Goal: Information Seeking & Learning: Find specific fact

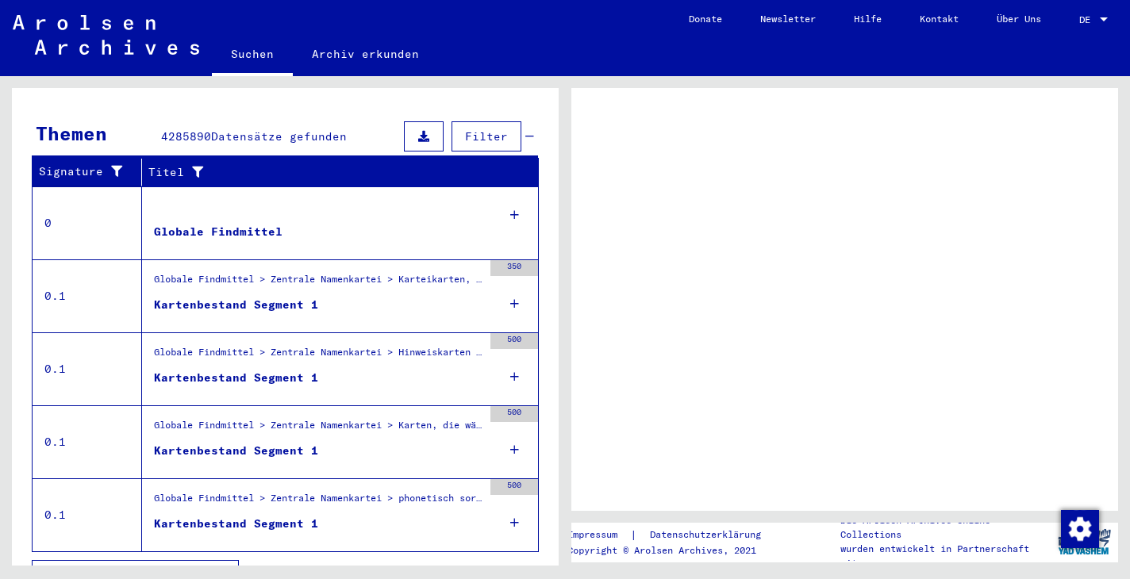
scroll to position [291, 0]
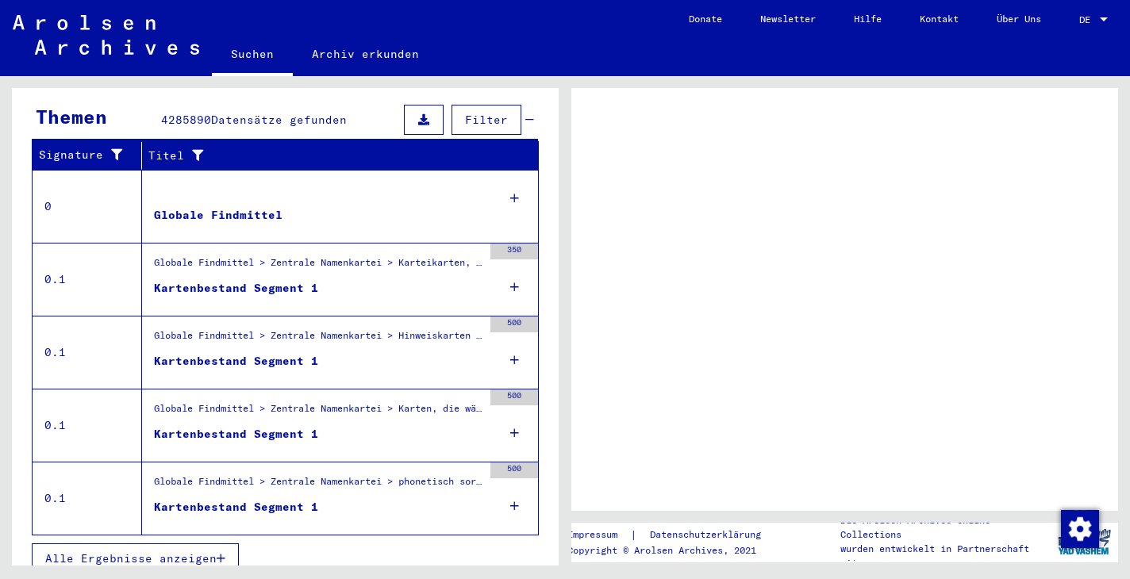
click at [183, 207] on div "Globale Findmittel" at bounding box center [218, 215] width 129 height 17
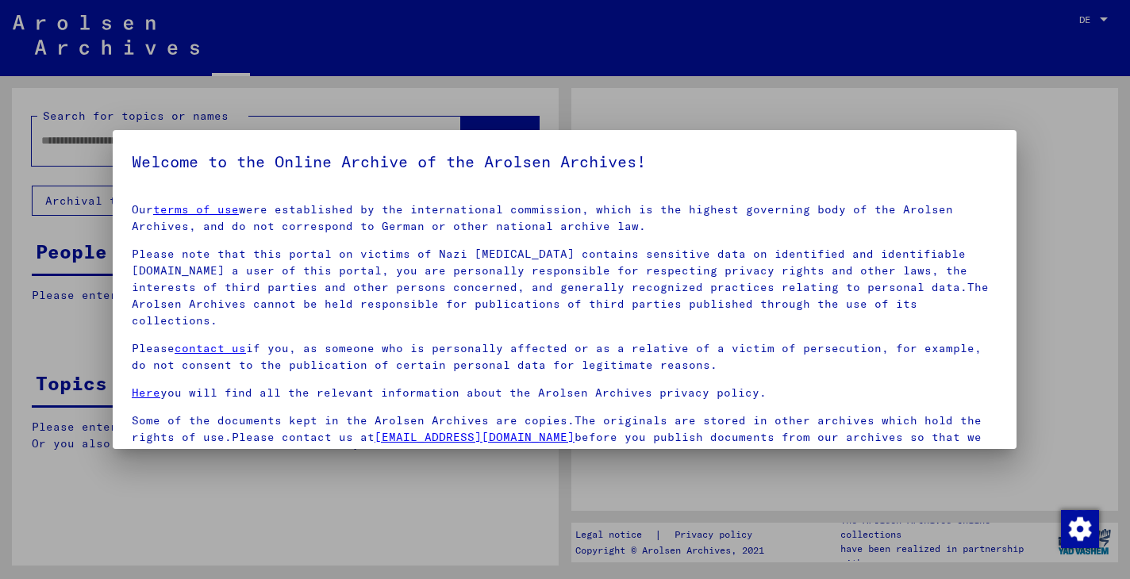
type input "**********"
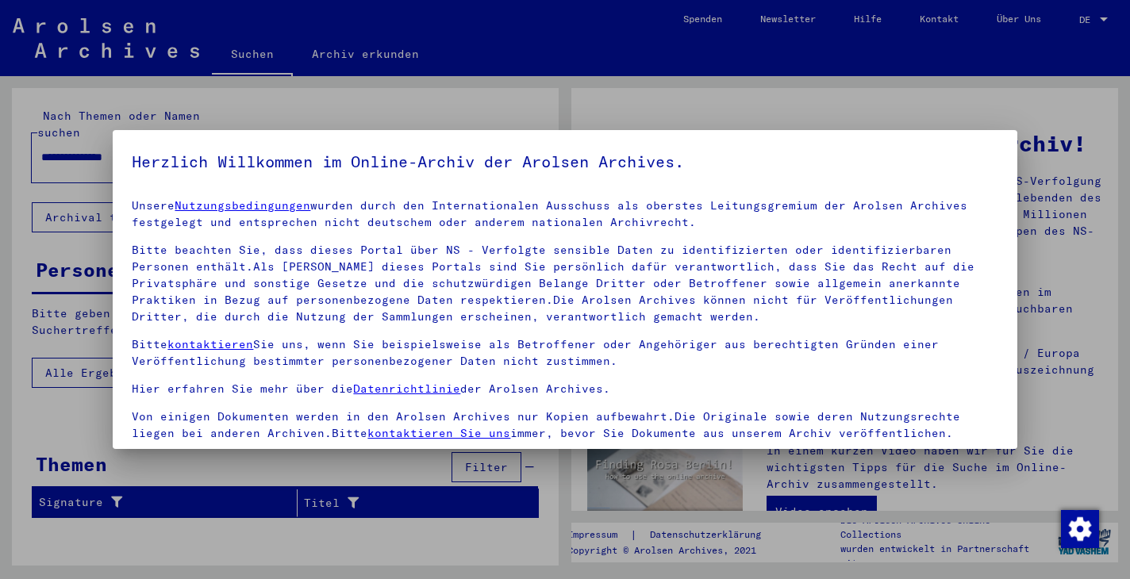
scroll to position [137, 0]
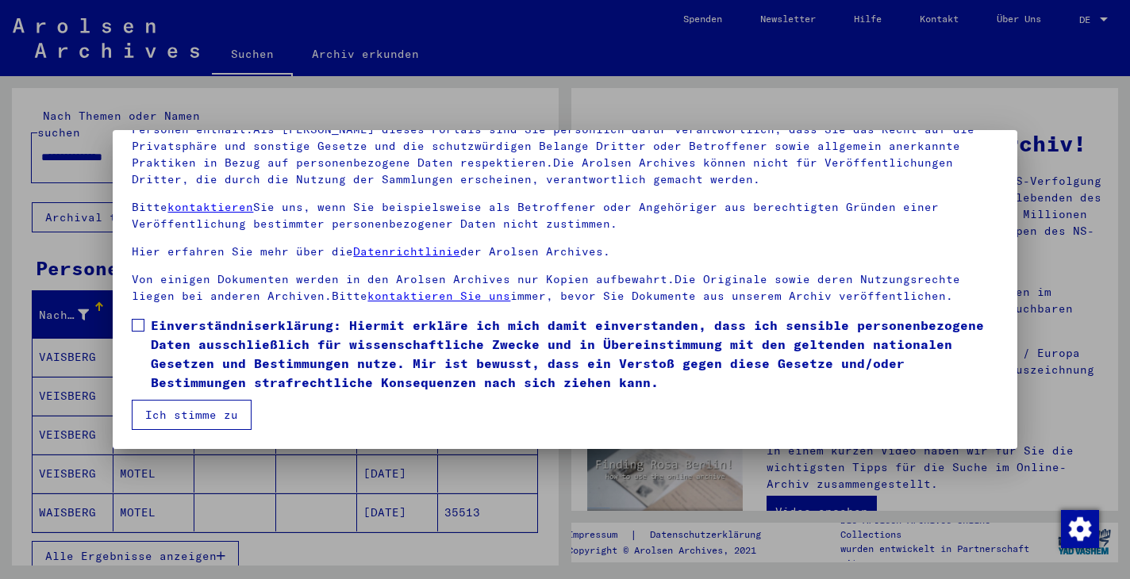
click at [139, 324] on span at bounding box center [138, 325] width 13 height 13
click at [207, 412] on button "Ich stimme zu" at bounding box center [192, 415] width 120 height 30
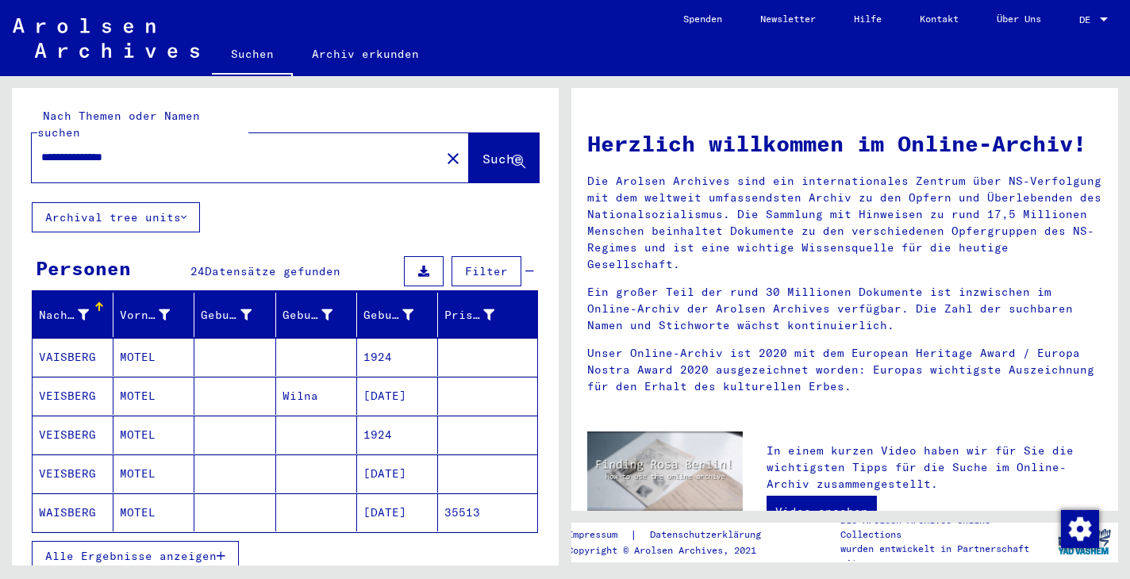
click at [1108, 16] on div at bounding box center [1104, 19] width 14 height 11
click at [1076, 30] on span "English" at bounding box center [1064, 28] width 39 height 12
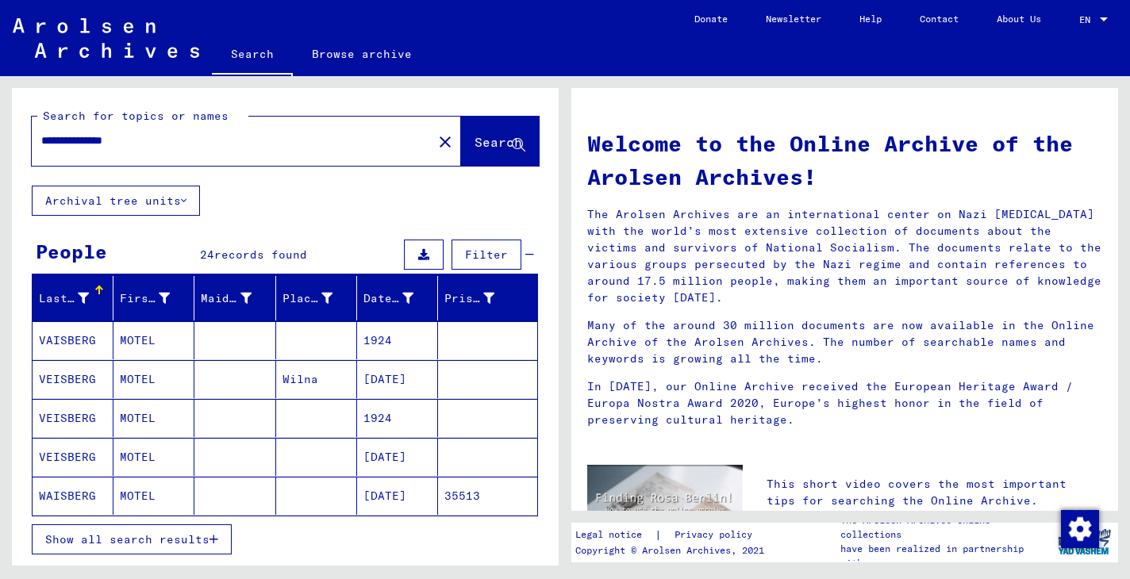
drag, startPoint x: 559, startPoint y: 336, endPoint x: 559, endPoint y: 496, distance: 160.3
click at [559, 496] on div "**********" at bounding box center [282, 321] width 565 height 490
click at [153, 538] on span "Show all search results" at bounding box center [127, 540] width 164 height 14
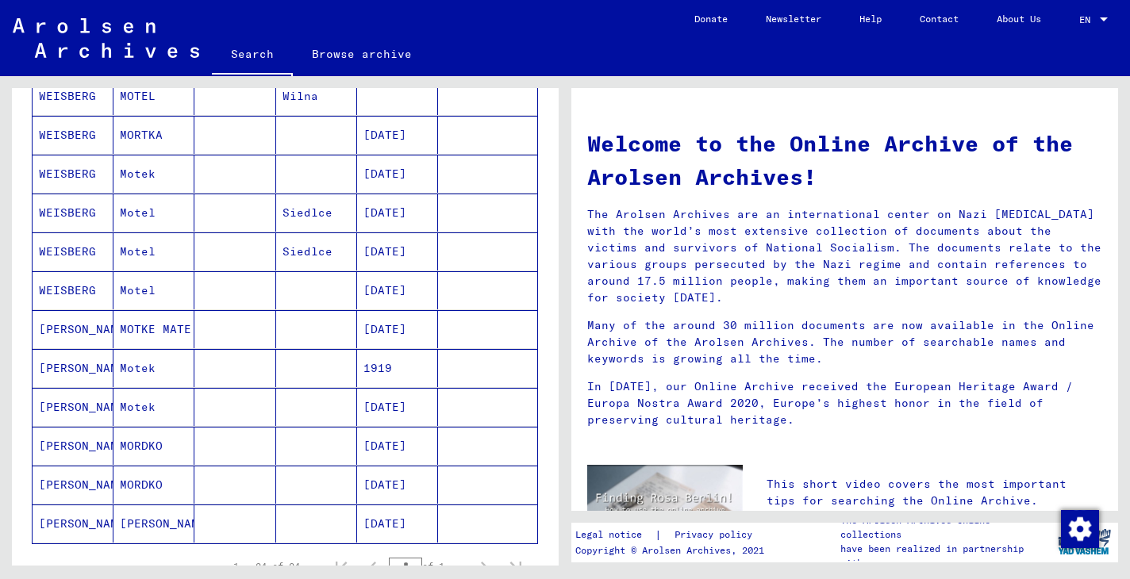
scroll to position [891, 0]
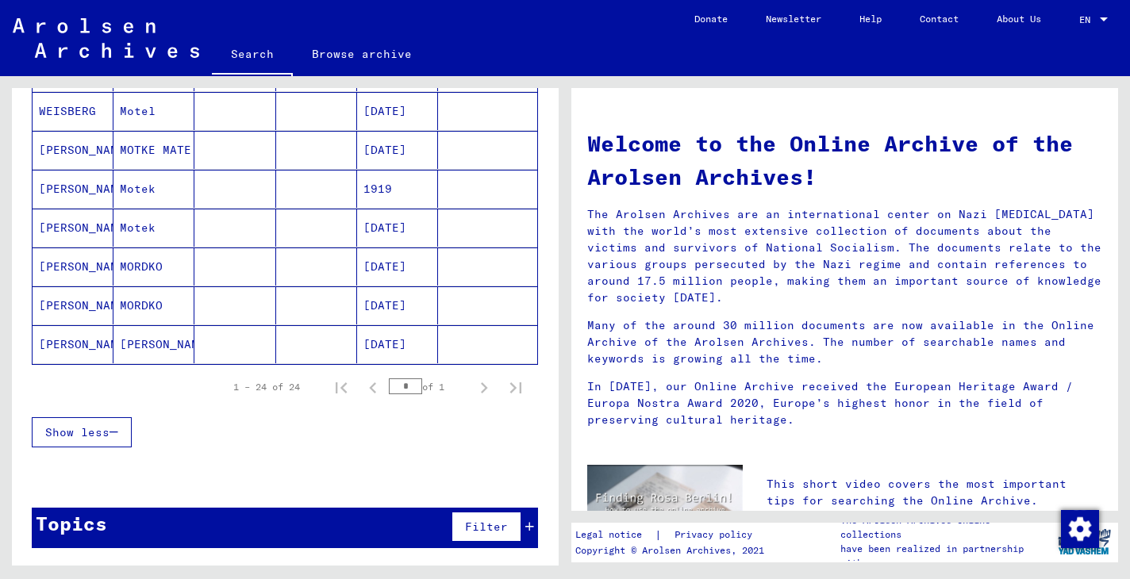
click at [63, 148] on mat-cell "[PERSON_NAME]" at bounding box center [73, 150] width 81 height 38
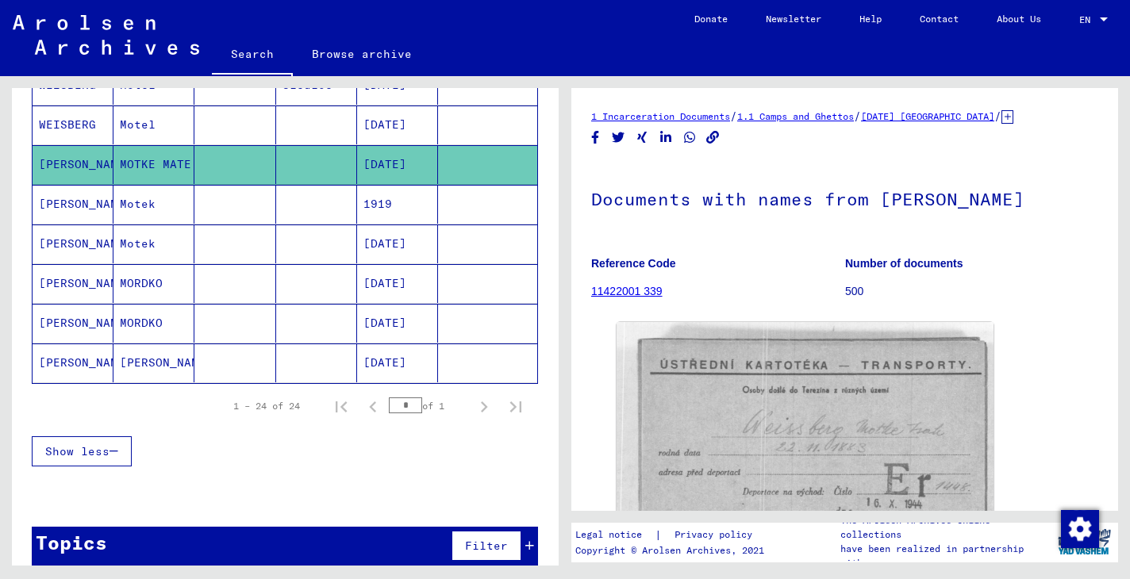
click at [762, 233] on h1 "Documents with names from [PERSON_NAME]" at bounding box center [844, 198] width 507 height 70
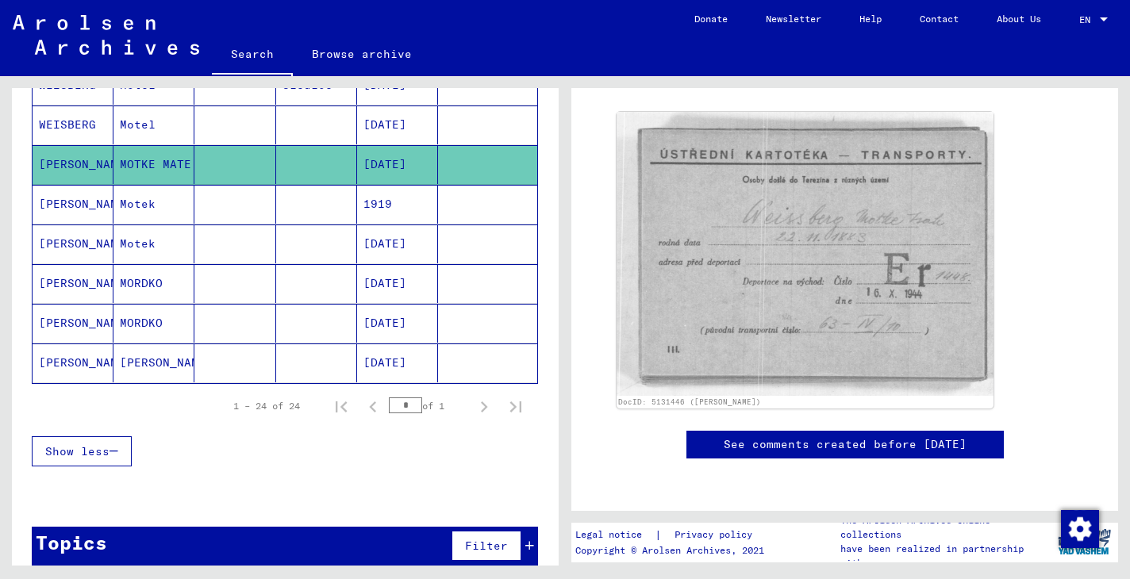
scroll to position [256, 0]
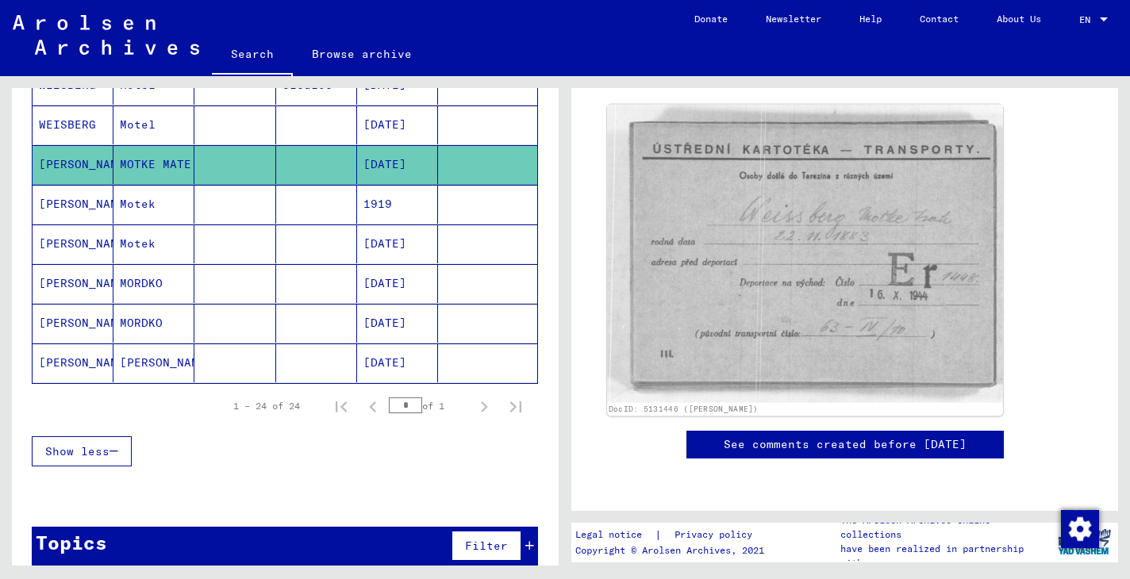
click at [893, 240] on img at bounding box center [805, 254] width 396 height 298
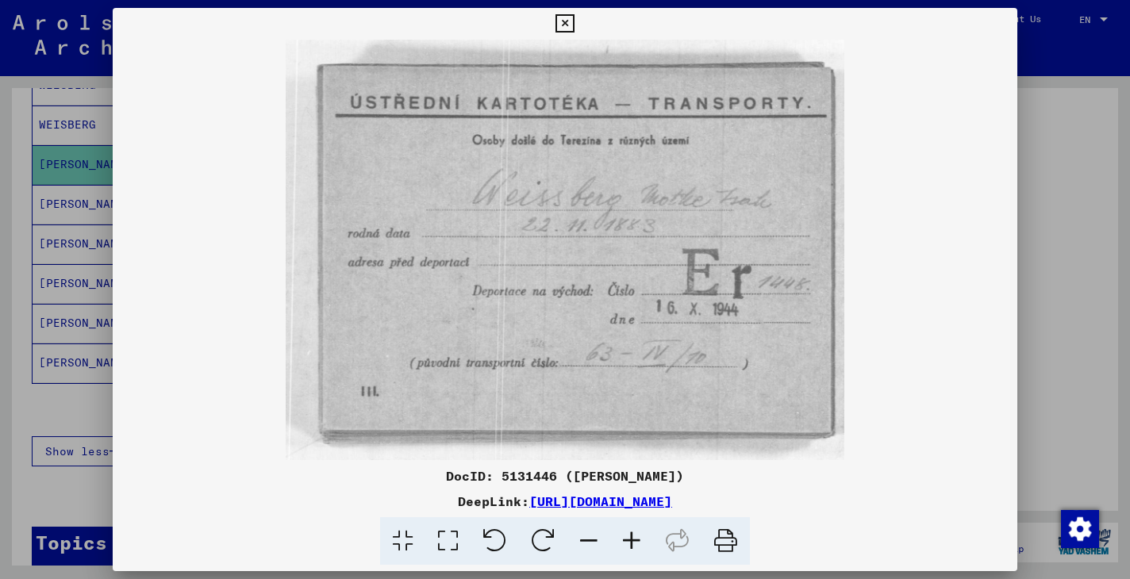
click at [829, 206] on img at bounding box center [565, 250] width 904 height 421
click at [616, 498] on link "[URL][DOMAIN_NAME]" at bounding box center [600, 502] width 143 height 16
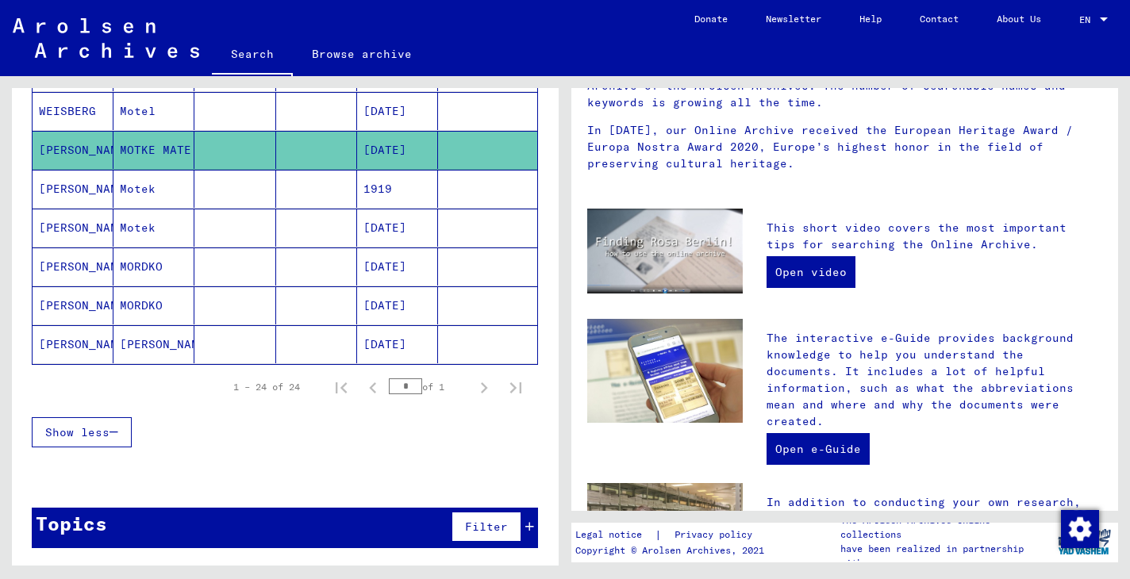
click at [59, 341] on mat-cell "[PERSON_NAME]" at bounding box center [73, 344] width 81 height 38
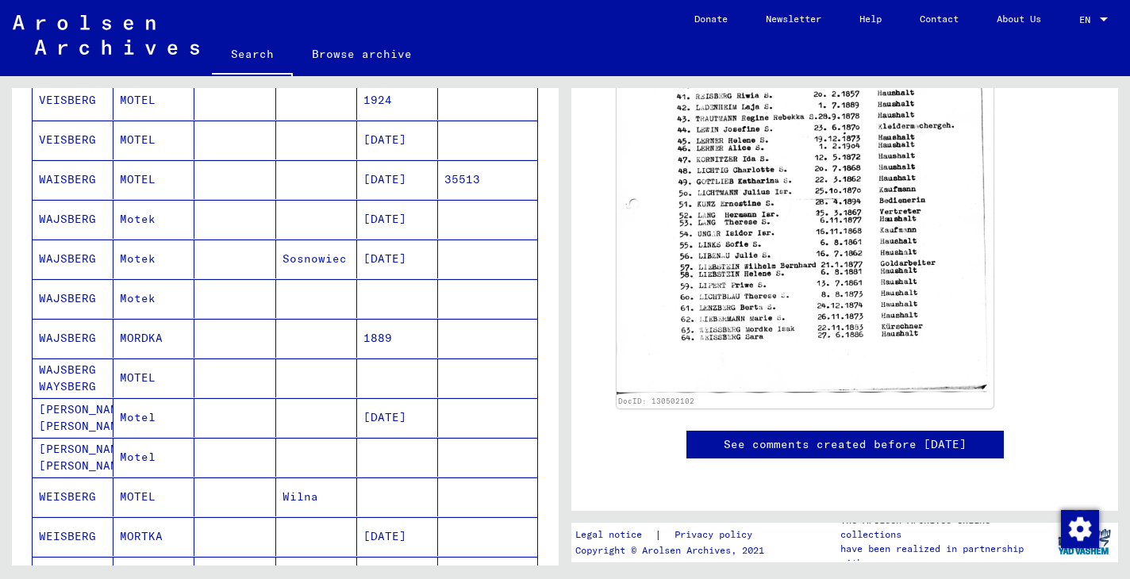
scroll to position [486, 0]
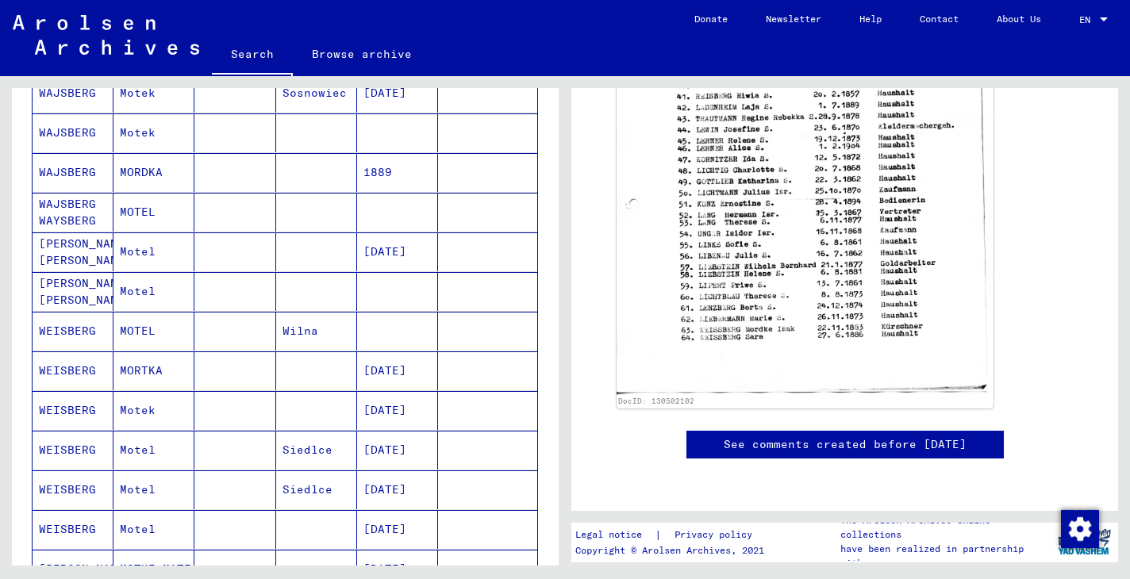
click at [1018, 210] on div "DocID: 130502102" at bounding box center [844, 142] width 469 height 544
